Goal: Complete application form

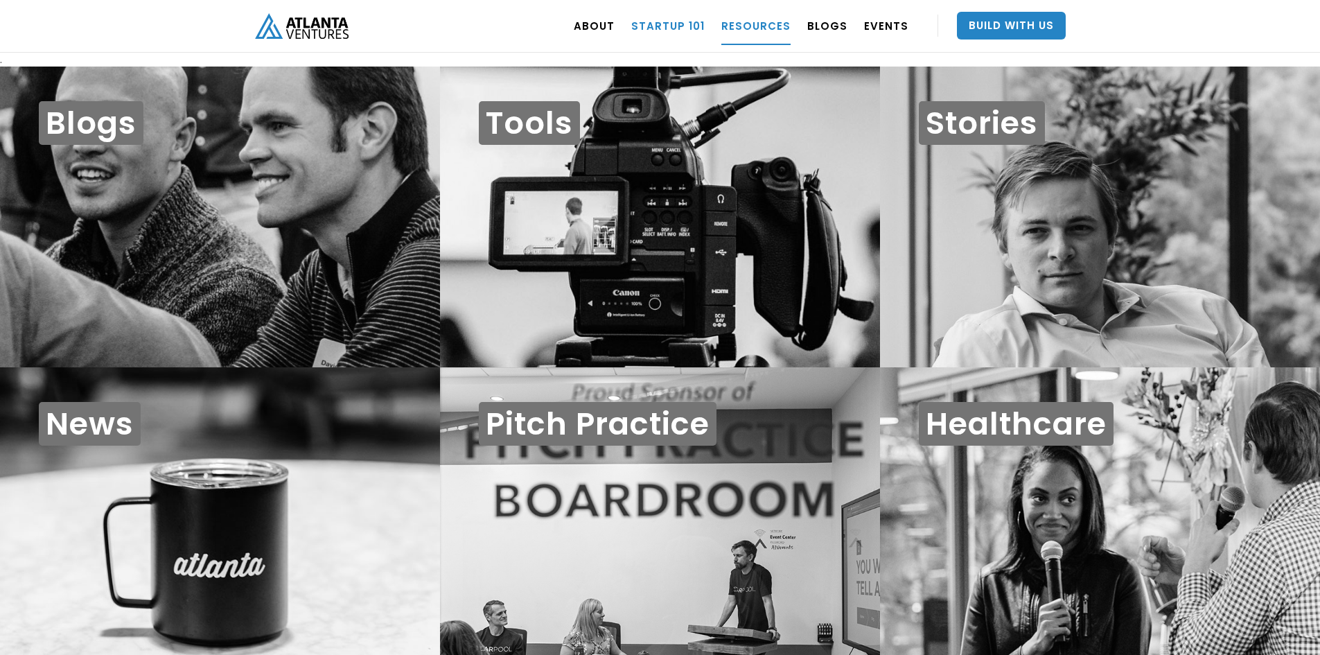
click at [671, 24] on link "Startup 101" at bounding box center [667, 25] width 73 height 39
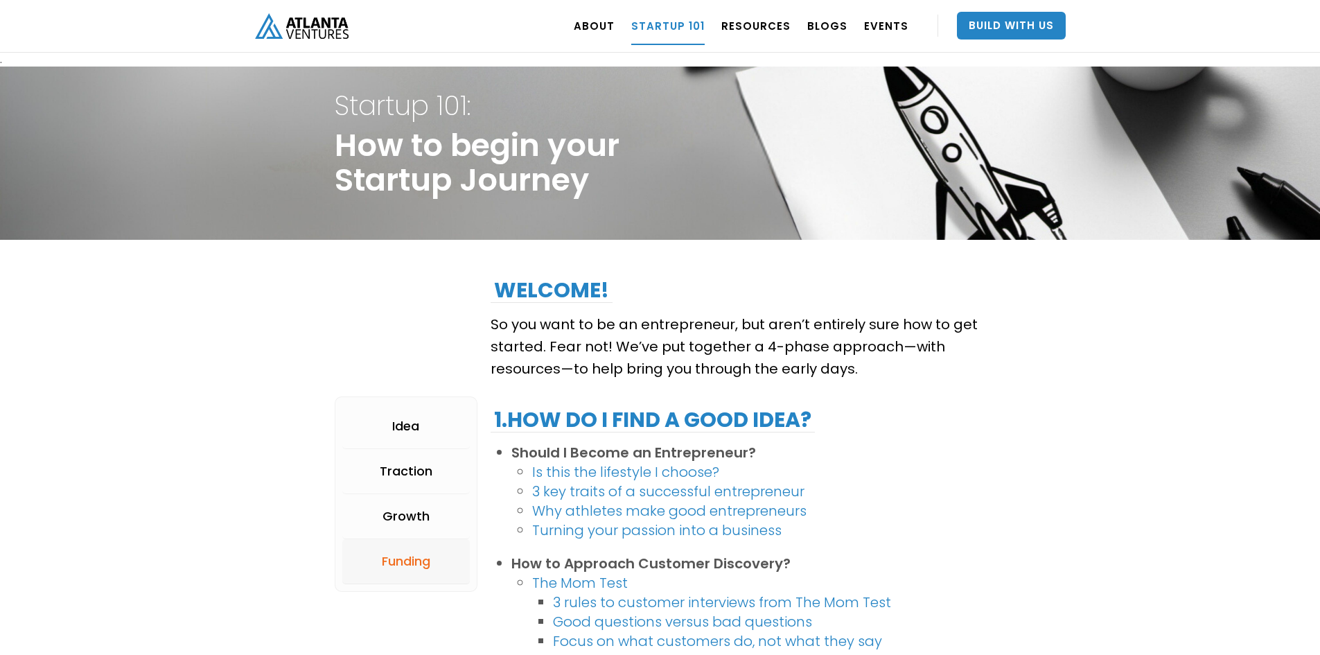
click at [412, 555] on div "Funding" at bounding box center [406, 561] width 48 height 14
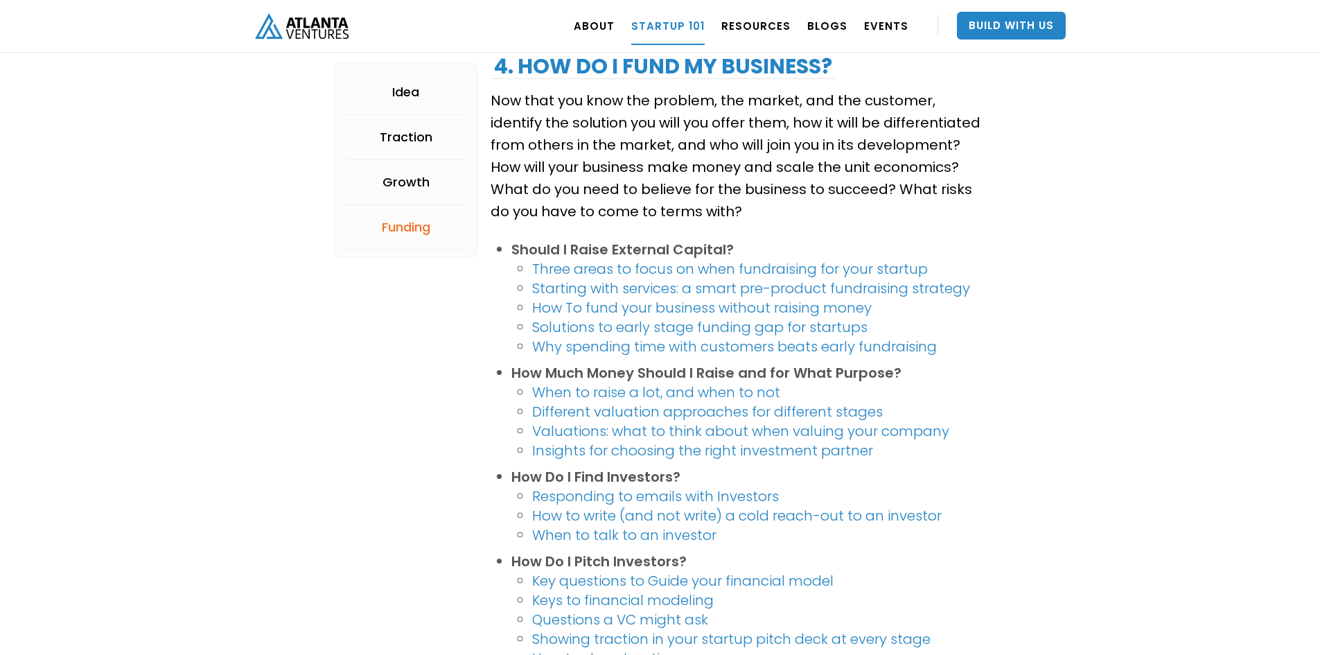
scroll to position [2496, 0]
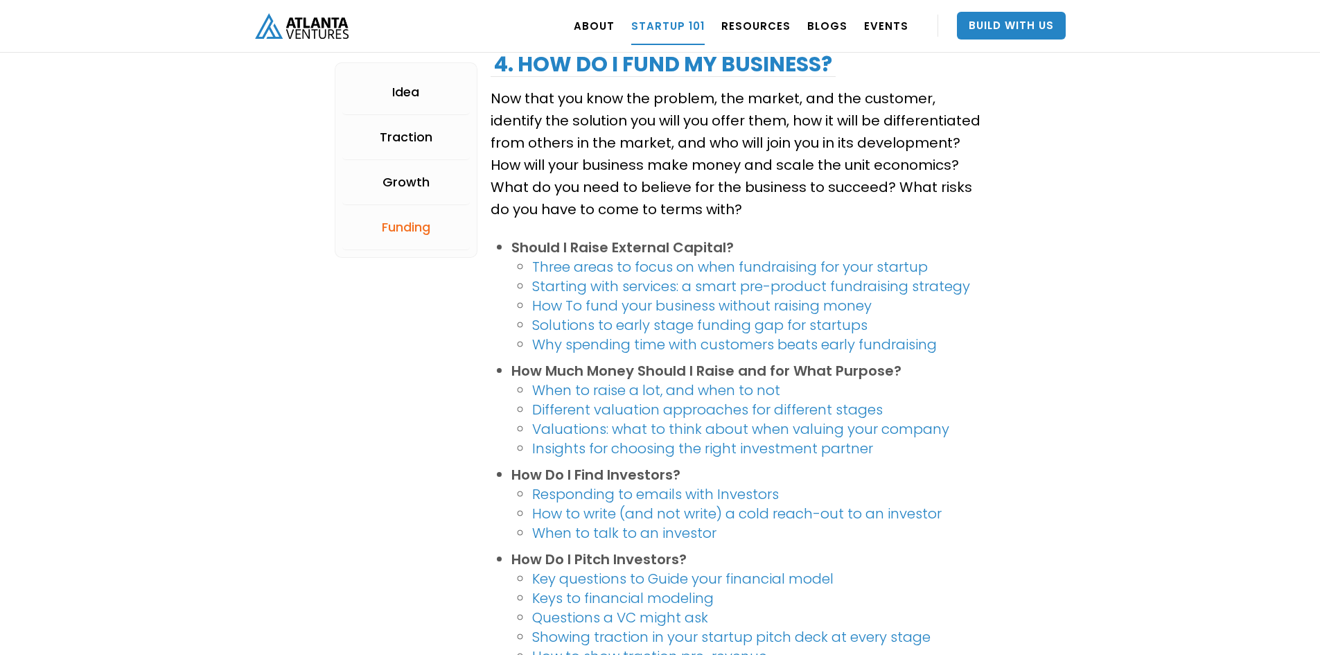
click at [612, 266] on link "Three areas to focus on when fundraising for your startup" at bounding box center [730, 266] width 396 height 19
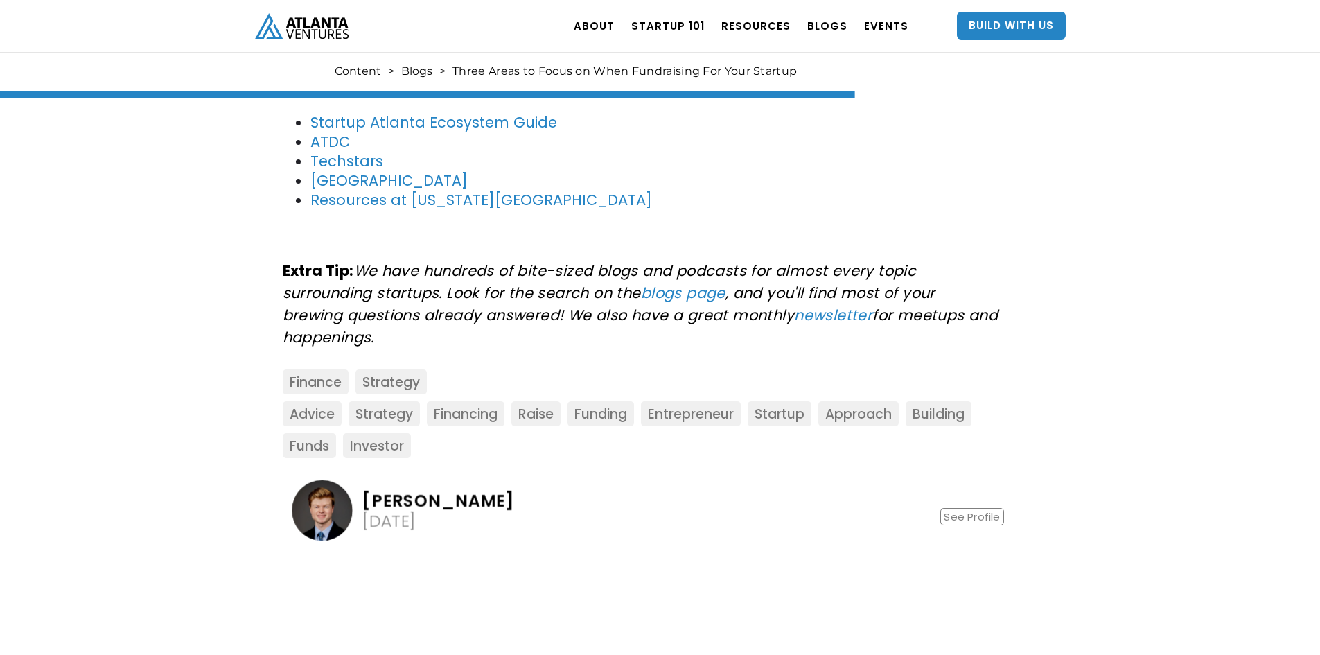
scroll to position [1940, 0]
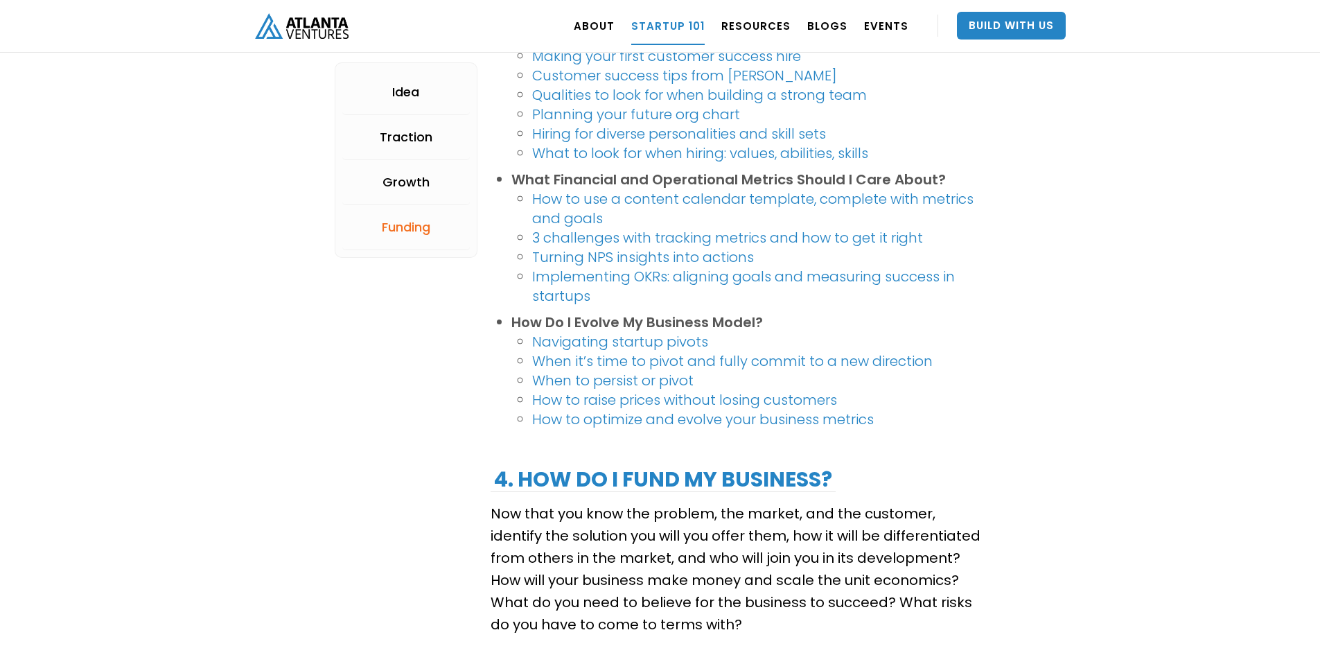
scroll to position [2080, 0]
click at [1014, 26] on link "Build With Us" at bounding box center [1011, 26] width 109 height 28
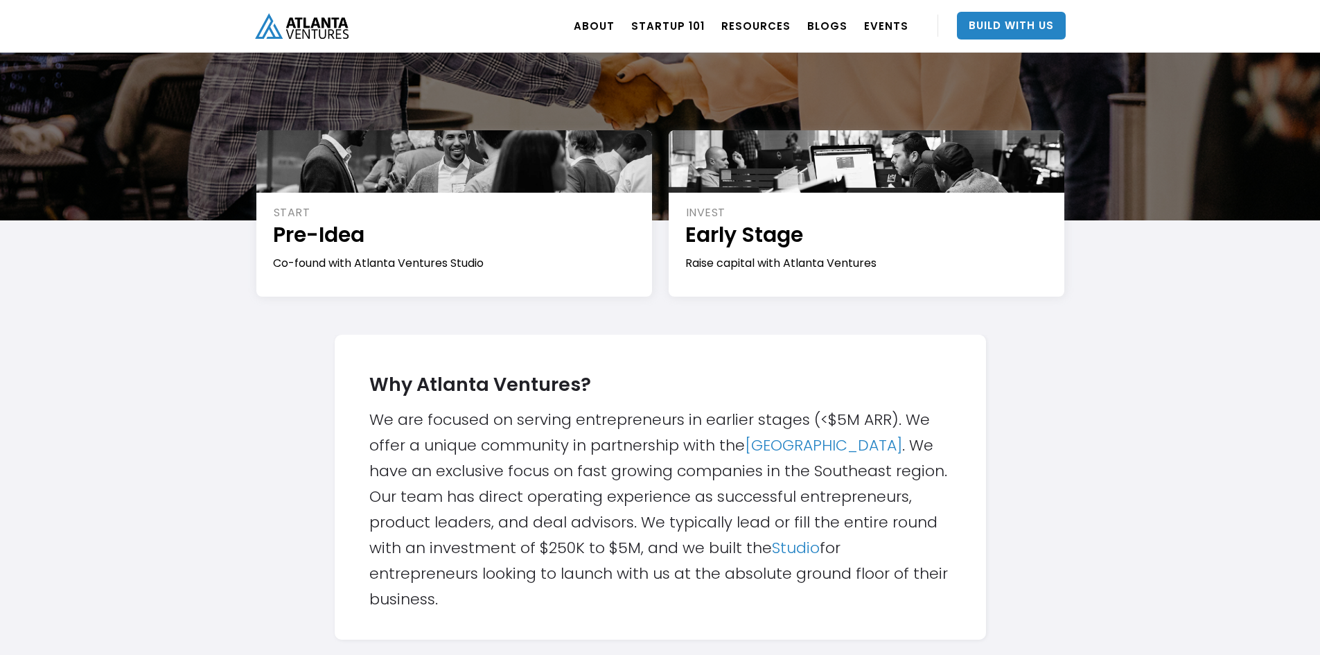
scroll to position [208, 0]
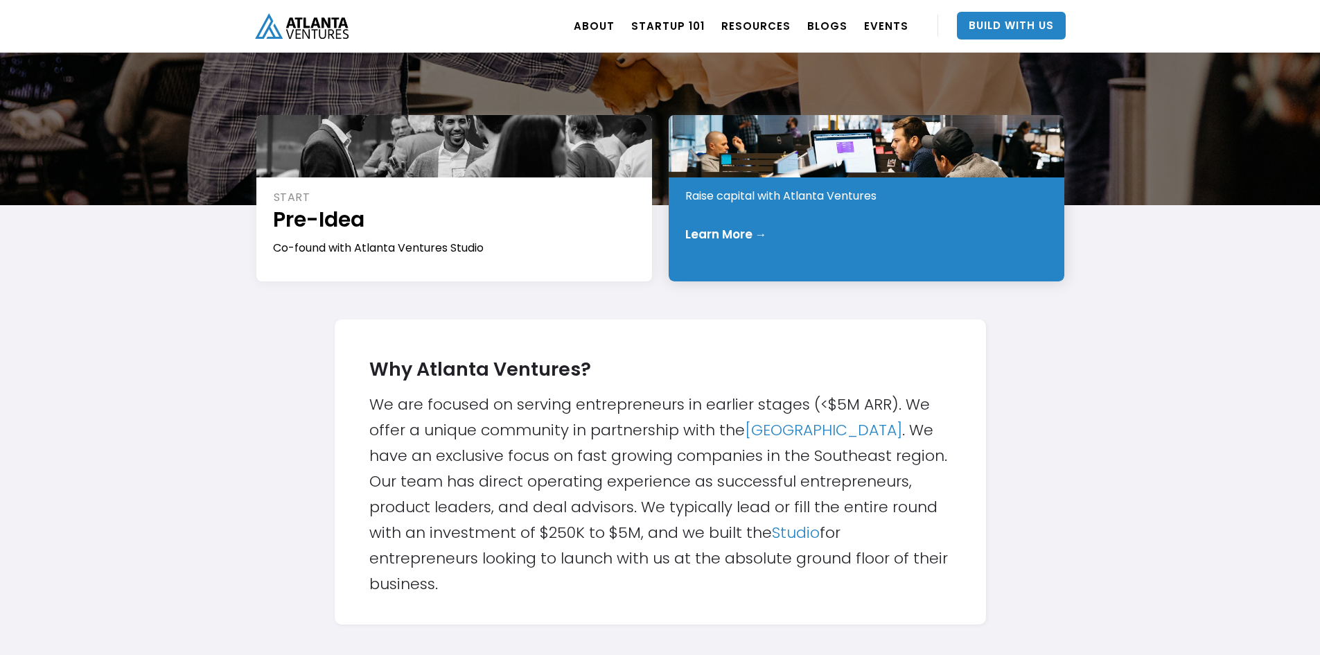
click at [751, 230] on div "Learn More →" at bounding box center [726, 234] width 82 height 14
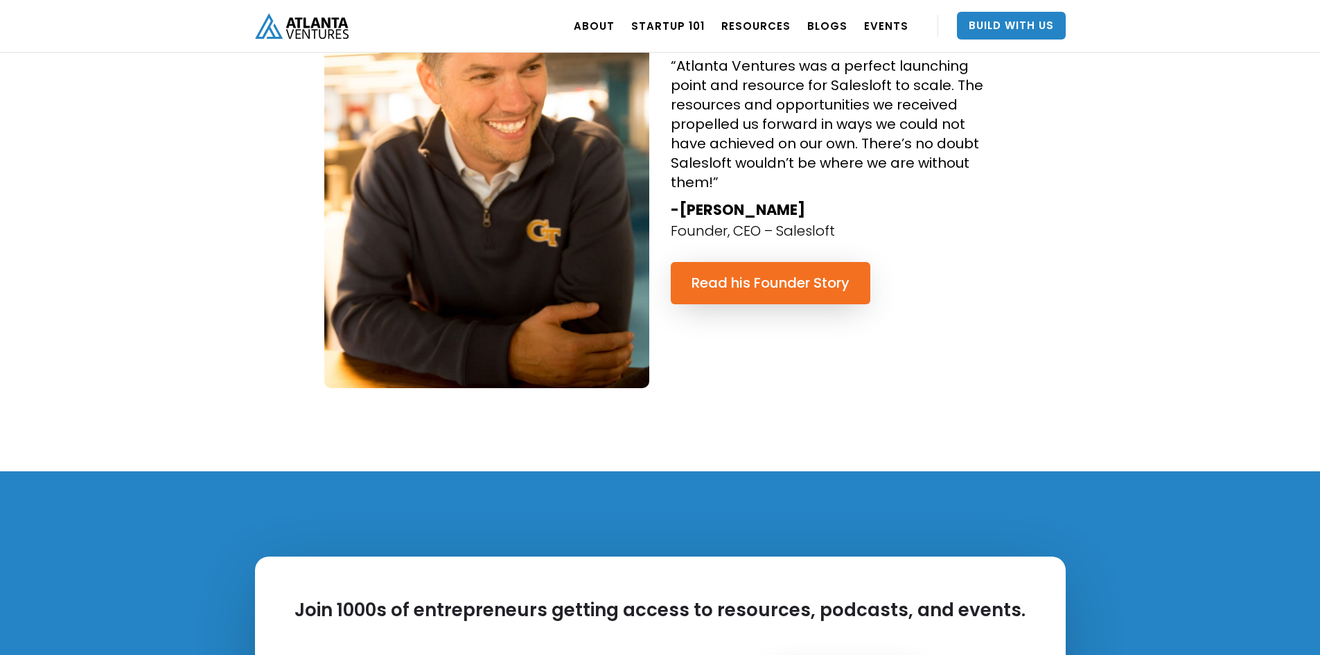
scroll to position [1455, 0]
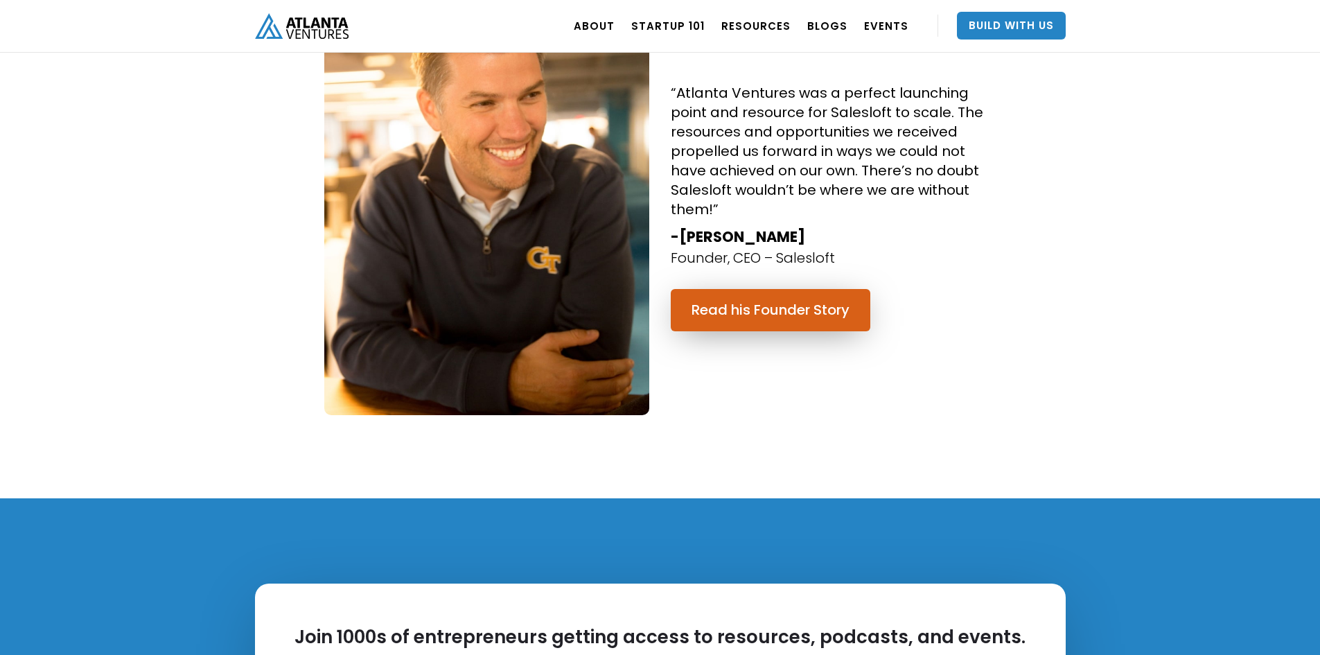
click at [759, 312] on link "Read his Founder Story" at bounding box center [771, 310] width 200 height 42
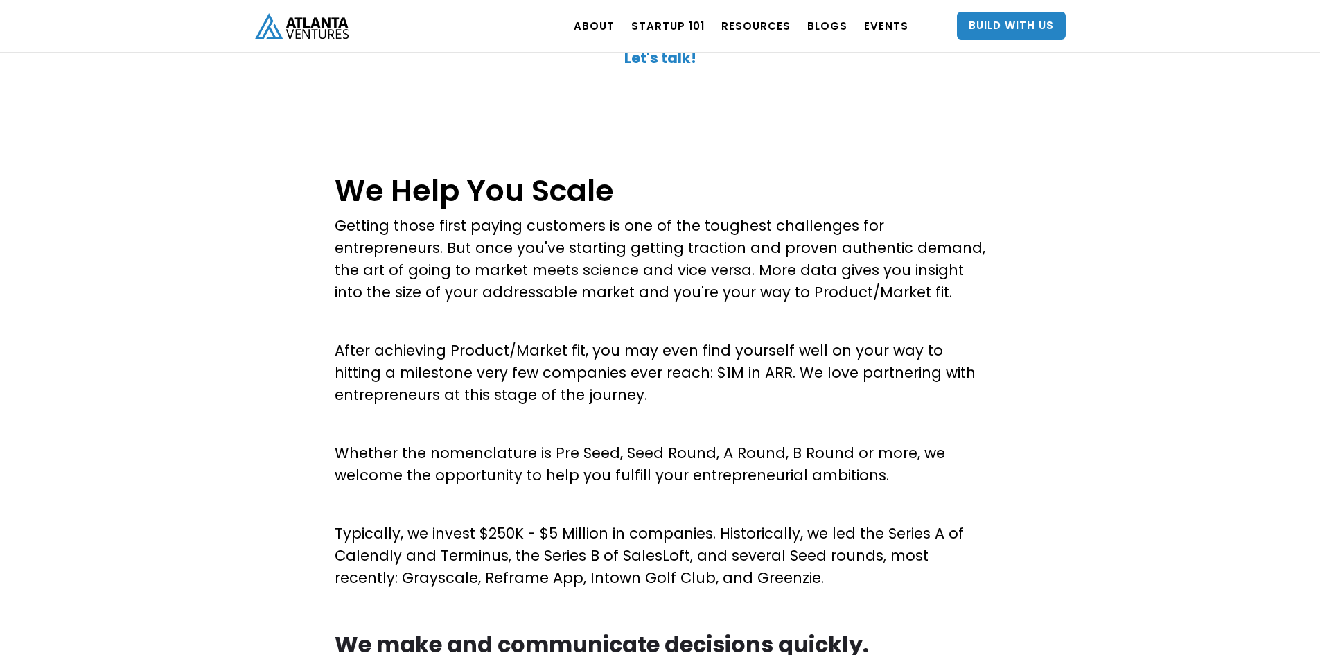
scroll to position [693, 0]
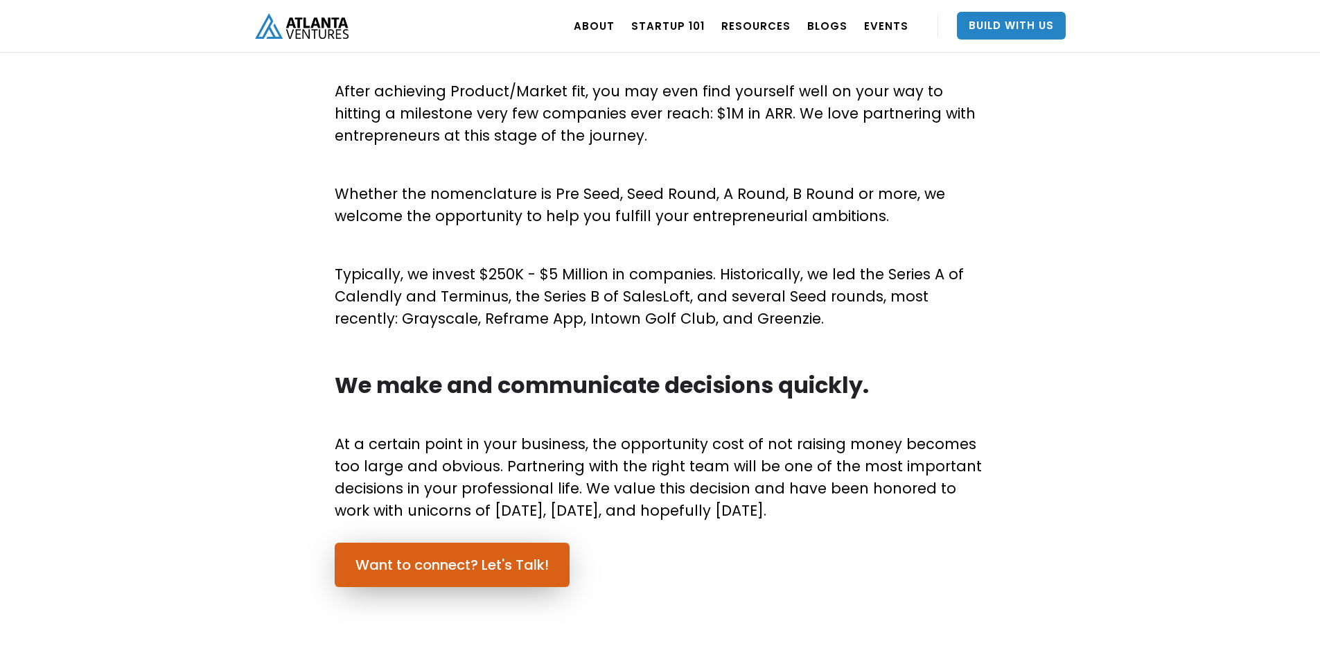
click at [461, 567] on link "Want to connect? Let's Talk!" at bounding box center [452, 564] width 235 height 44
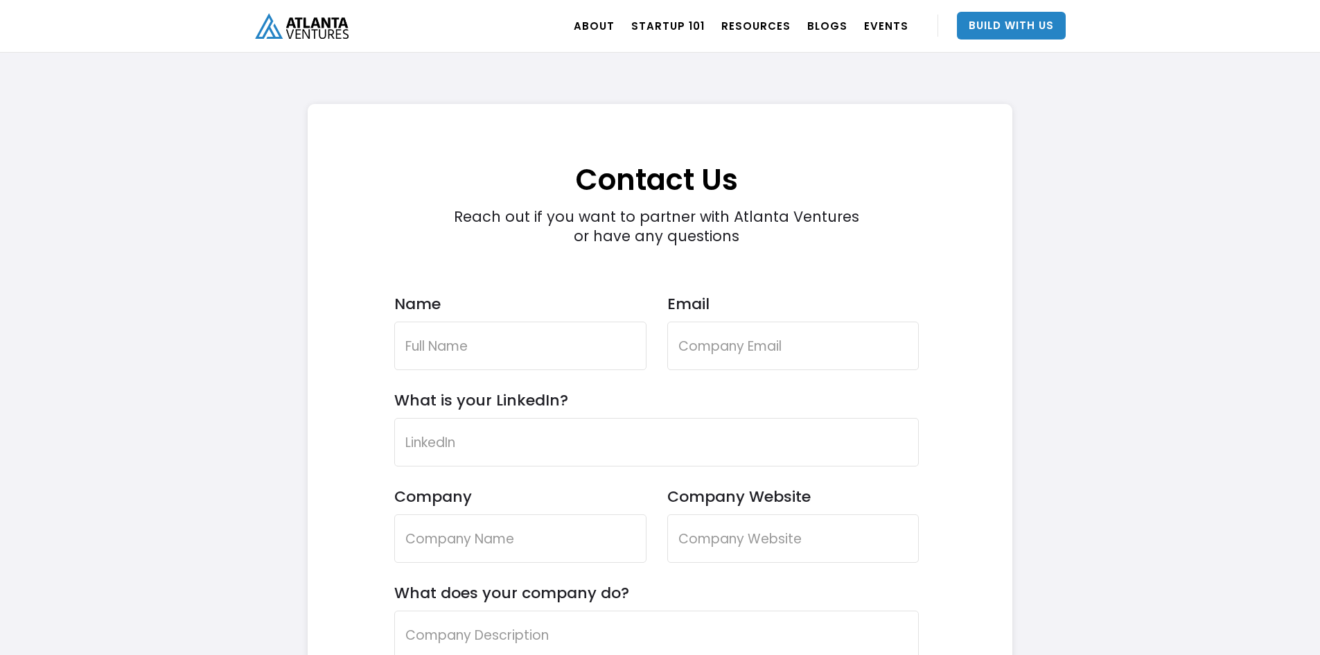
scroll to position [4002, 0]
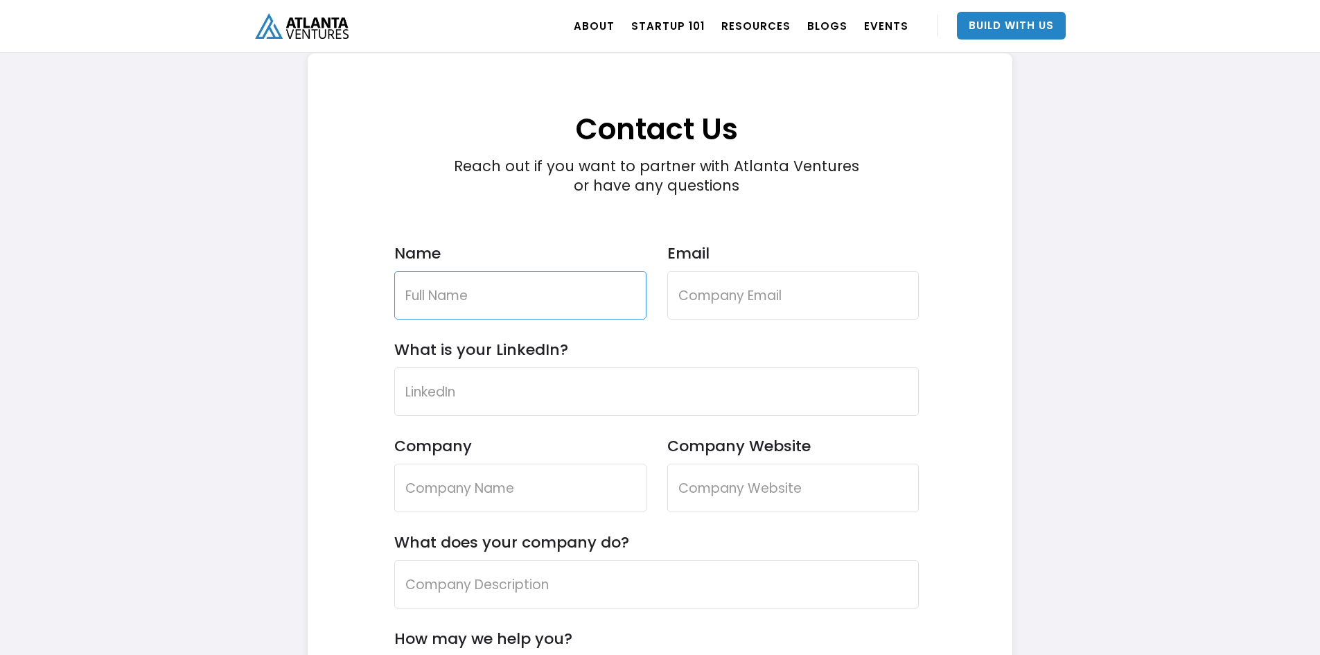
click at [494, 301] on input "Name" at bounding box center [520, 295] width 252 height 48
type input "Chris Potter"
click at [751, 287] on input "Email" at bounding box center [793, 295] width 252 height 48
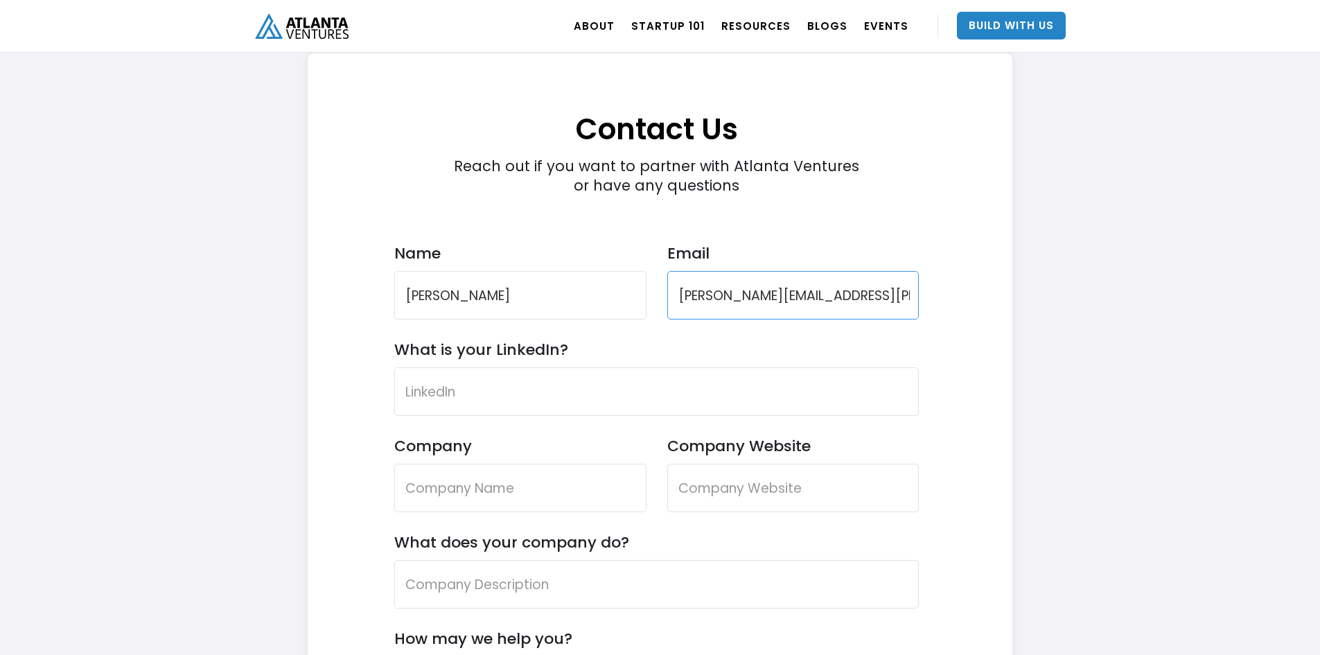
type input "chris.potter@juicyliegolf.co"
click at [549, 385] on input "What is your LinkedIn?" at bounding box center [656, 391] width 525 height 48
click at [461, 394] on input "What is your LinkedIn?" at bounding box center [656, 391] width 525 height 48
paste input "https://www.linkedin.com/in/christopherlynnpotter/"
type input "https://www.linkedin.com/in/christopherlynnpotter/"
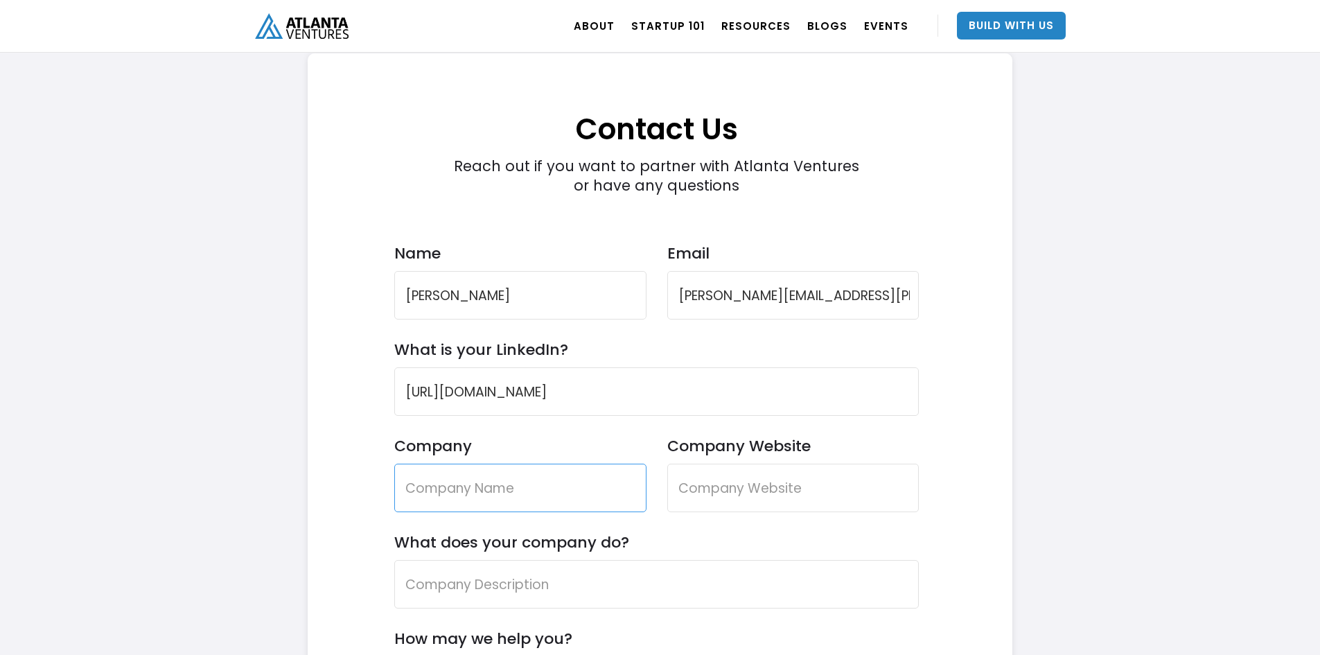
click at [484, 485] on input "Company" at bounding box center [520, 488] width 252 height 48
type input "Juicy Lie Golf LLC"
type input "juicyliegolf.co"
click at [544, 576] on input "What does your company do?" at bounding box center [656, 584] width 525 height 48
paste input "Juicy Lie is a new golf lifestyle brand built for the modern player. We design …"
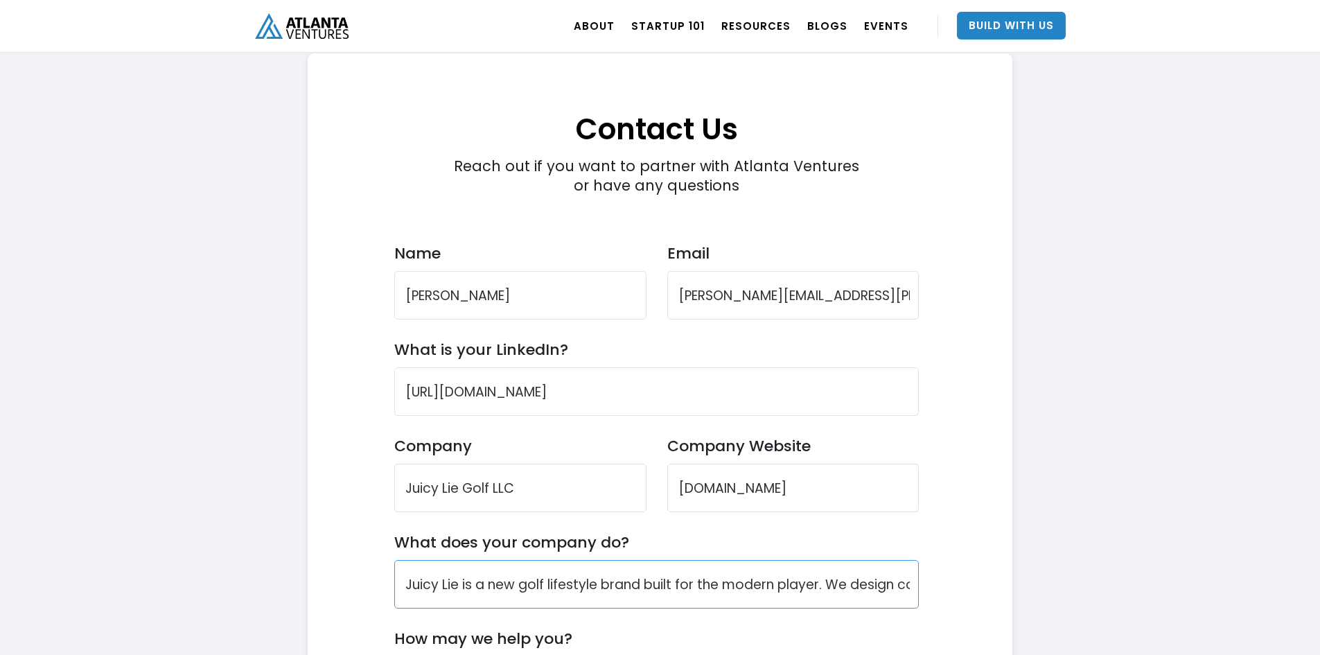
scroll to position [0, 1577]
type input "Juicy Lie is a new golf lifestyle brand built for the modern player. We design …"
click at [870, 584] on input "Juicy Lie is a new golf lifestyle brand built for the modern player. We design …" at bounding box center [656, 584] width 525 height 48
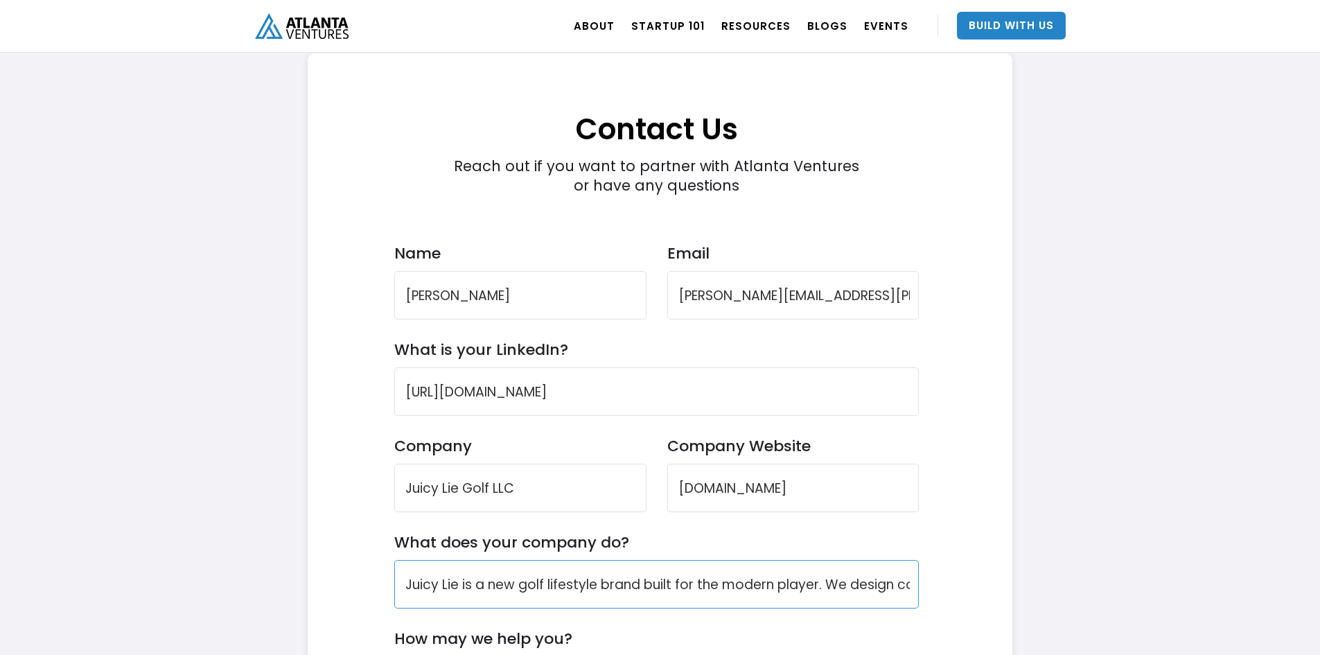
click at [870, 584] on input "Juicy Lie is a new golf lifestyle brand built for the modern player. We design …" at bounding box center [656, 584] width 525 height 48
drag, startPoint x: 855, startPoint y: 593, endPoint x: 851, endPoint y: 582, distance: 11.8
click at [855, 593] on input "Juicy Lie is a new golf lifestyle brand built for the modern player." at bounding box center [656, 584] width 525 height 48
paste input "We design colorful, personality-driven equipment and accessories that reflect a…"
click at [862, 582] on input "Juicy Lie is a new golf lifestyle brand built for the modern player. We design …" at bounding box center [656, 584] width 525 height 48
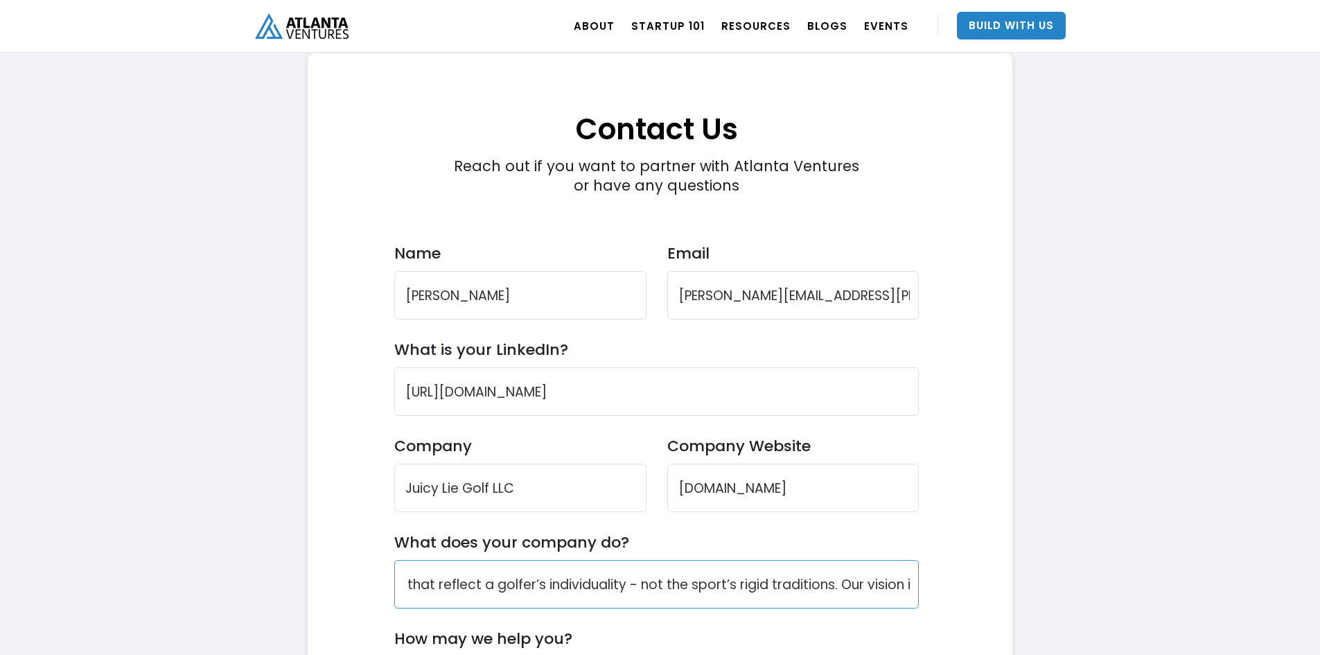
scroll to position [0, 871]
paste input "To reimagine the game of golf as a dynamic canvas of self-expression, where bol…"
click at [845, 575] on input "Juicy Lie is a new golf lifestyle brand built for the modern player. We design …" at bounding box center [656, 584] width 525 height 48
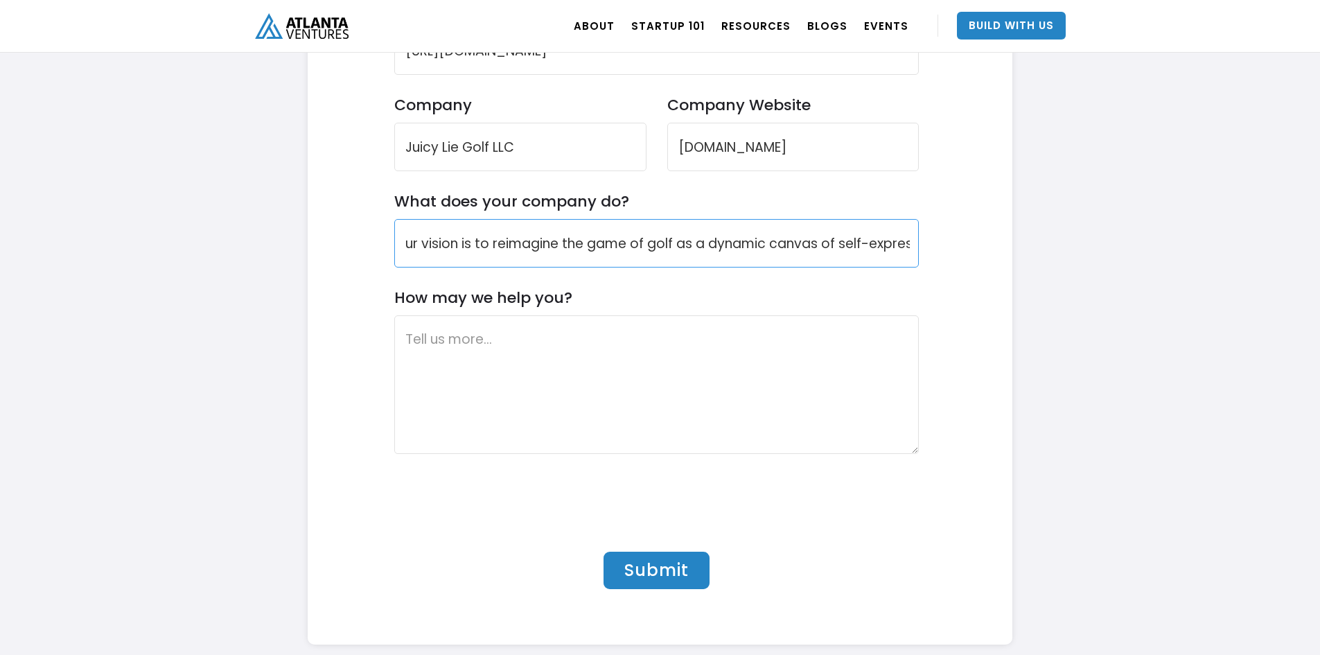
scroll to position [4349, 0]
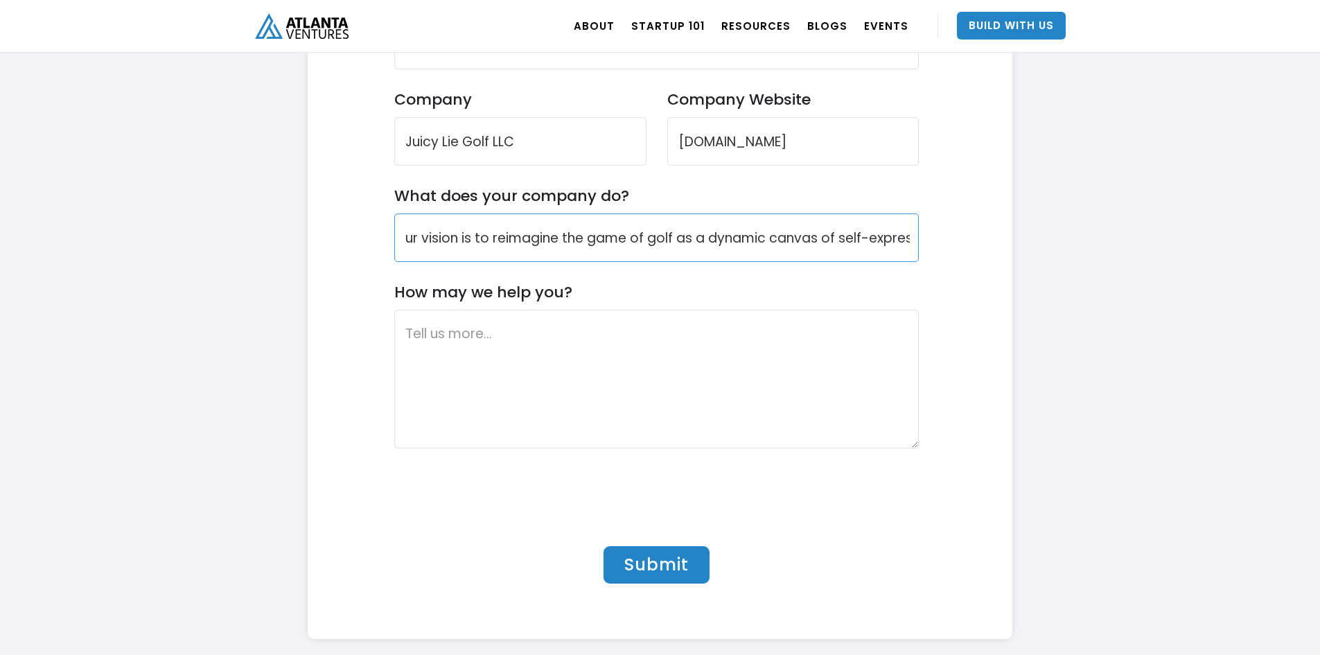
type input "Juicy Lie is a new golf lifestyle brand built for the modern player. We design …"
click at [495, 343] on textarea "How may we help you?" at bounding box center [656, 379] width 525 height 139
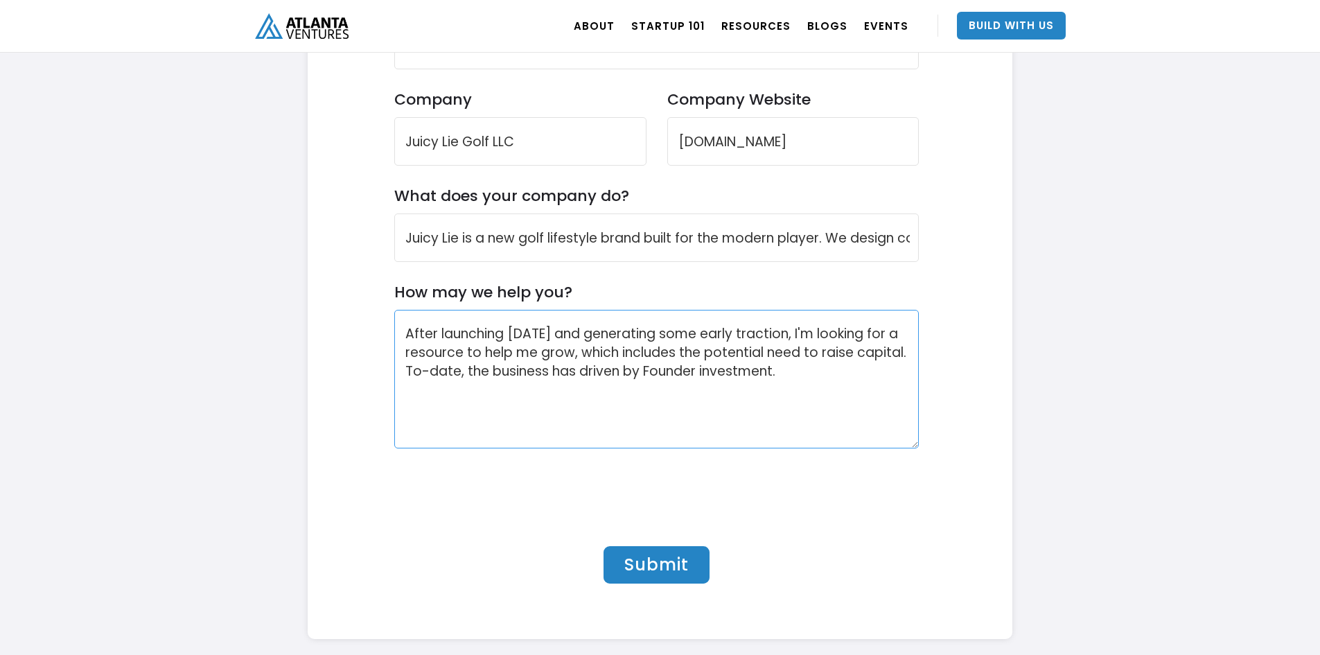
drag, startPoint x: 879, startPoint y: 370, endPoint x: 493, endPoint y: 377, distance: 386.0
click at [493, 377] on textarea "After launching four months ago and generating some early traction, I'm looking…" at bounding box center [656, 379] width 525 height 139
type textarea "After launching four months ago and generating some early traction, I'm looking…"
click at [646, 563] on input "Submit" at bounding box center [656, 564] width 106 height 37
type input "Please wait..."
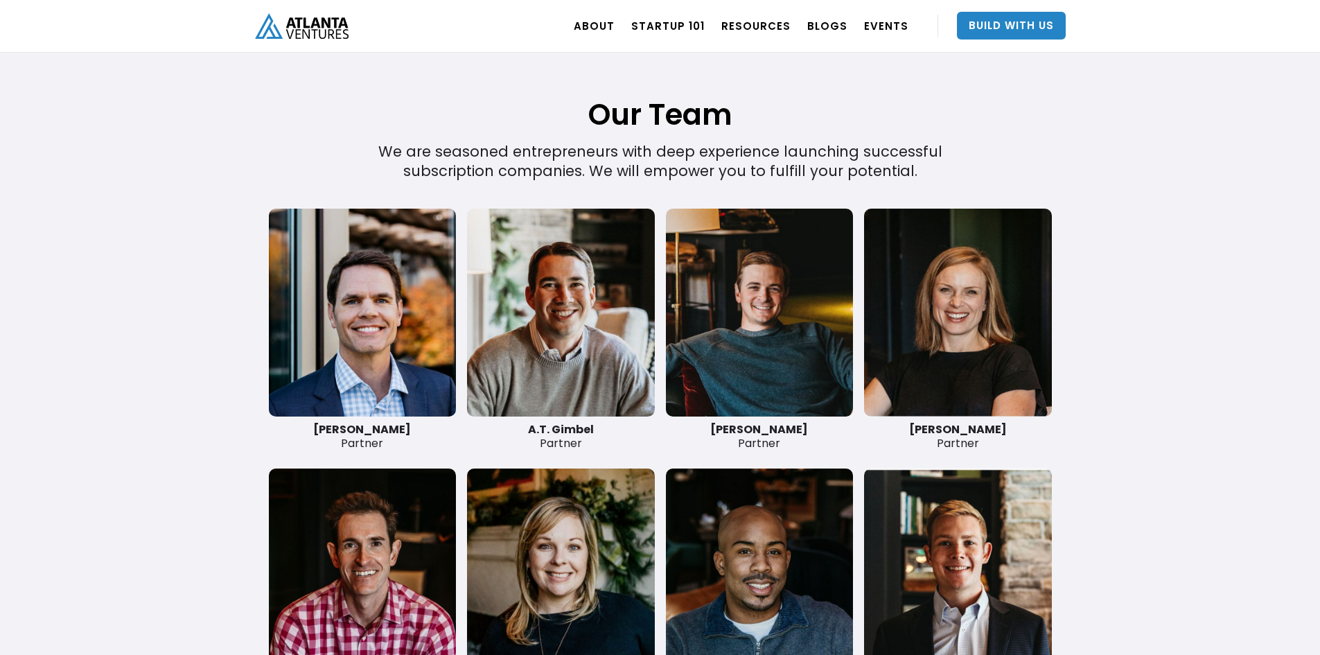
scroll to position [2910, 0]
